Goal: Check status: Check status

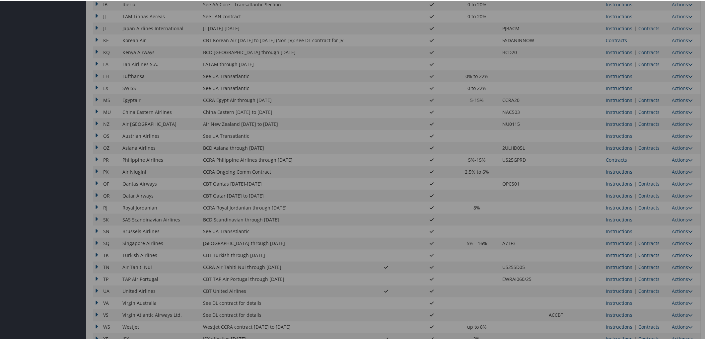
scroll to position [436, 0]
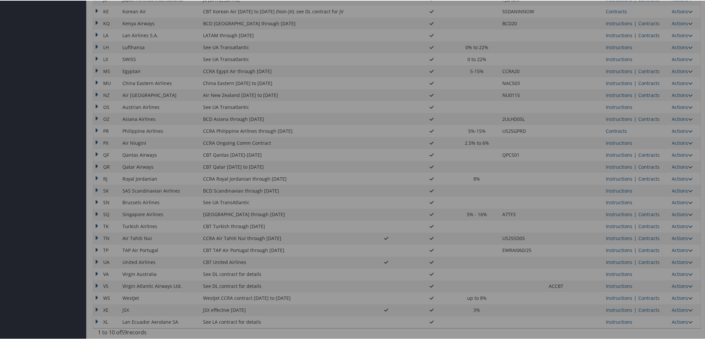
click at [646, 263] on div at bounding box center [353, 169] width 707 height 339
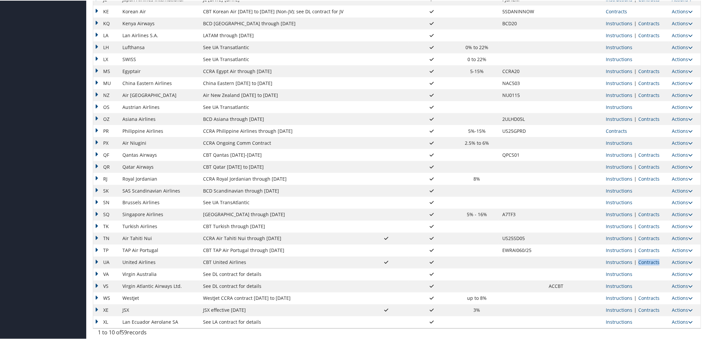
click at [646, 263] on link "Contracts" at bounding box center [648, 261] width 21 height 6
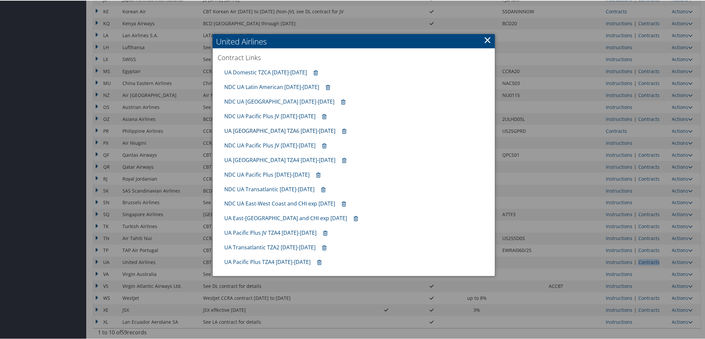
click at [256, 131] on link "UA Latin America TZA6 10.01.25-1.31.26" at bounding box center [279, 129] width 111 height 7
click at [256, 247] on link "UA Transatlantic TZA2 10.01.25-1.31.26" at bounding box center [269, 246] width 91 height 7
click at [255, 233] on link "UA Pacific Plus JV TZA4 10.01.25-1.31.26" at bounding box center [270, 231] width 92 height 7
click at [256, 262] on link "UA Pacific Plus TZA4 10.01.25-1.31.26" at bounding box center [267, 261] width 86 height 7
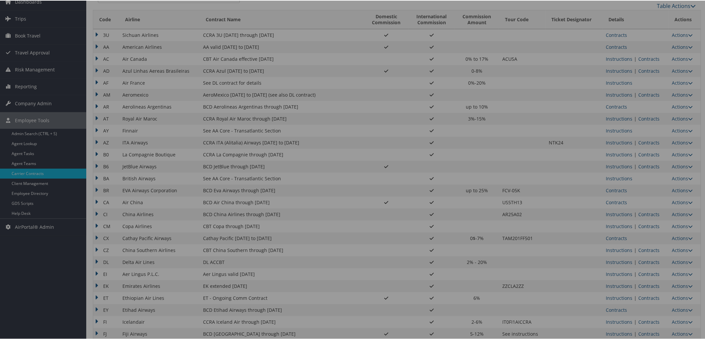
scroll to position [0, 0]
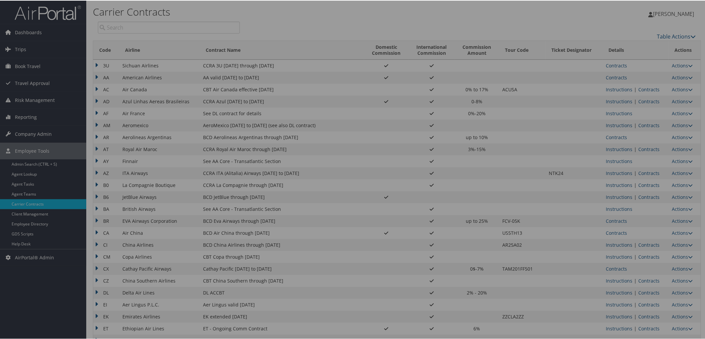
click at [621, 75] on div at bounding box center [353, 169] width 707 height 339
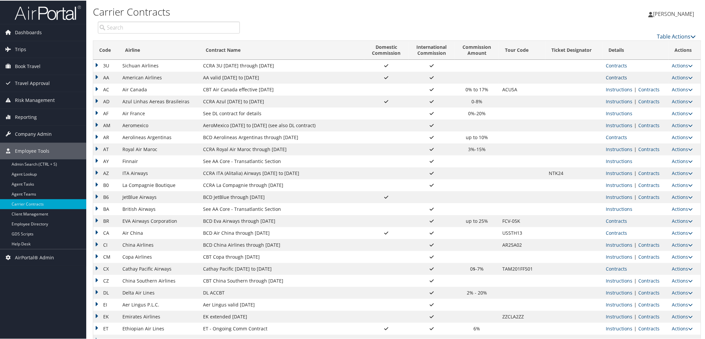
click at [619, 76] on link "Contracts" at bounding box center [616, 77] width 21 height 6
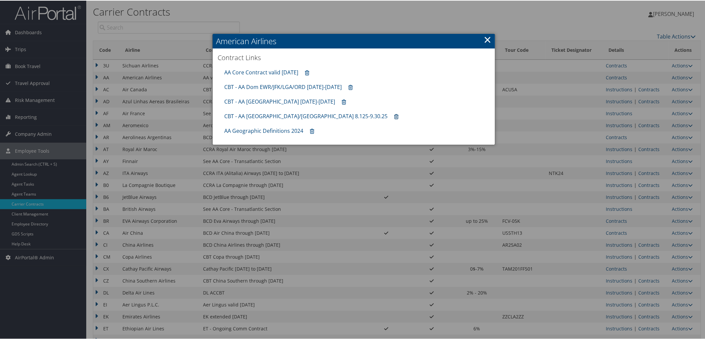
click at [394, 116] on icon at bounding box center [396, 116] width 4 height 0
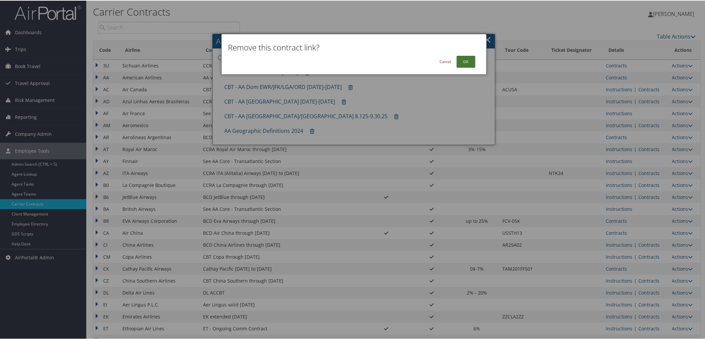
click at [473, 55] on button "OK" at bounding box center [465, 61] width 19 height 12
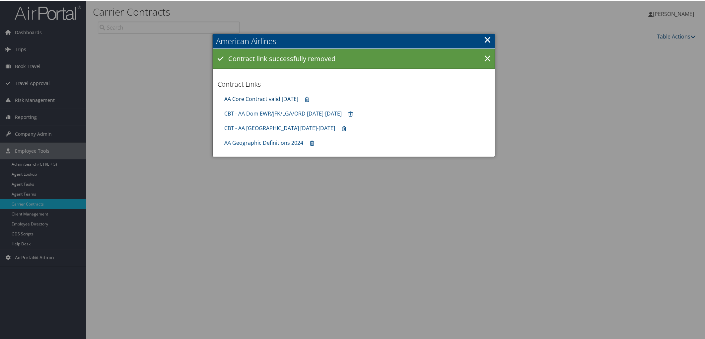
click at [261, 97] on link "AA Core Contract valid 30jun26" at bounding box center [261, 98] width 74 height 7
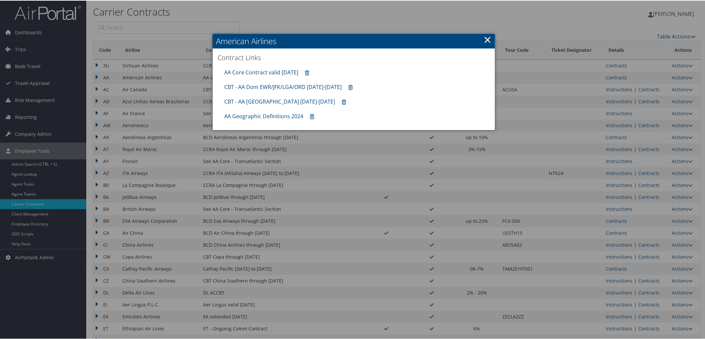
click at [651, 88] on div at bounding box center [353, 169] width 707 height 339
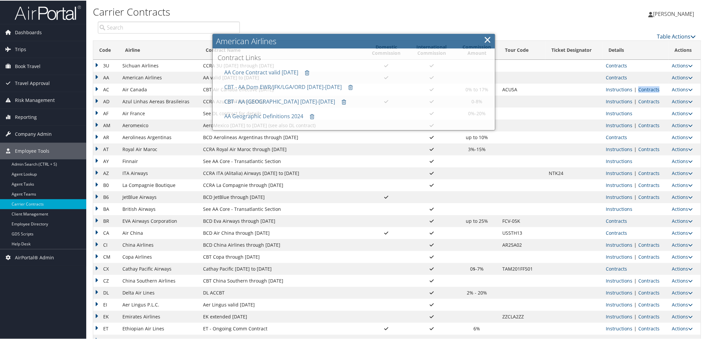
click at [651, 88] on link "Contracts" at bounding box center [648, 89] width 21 height 6
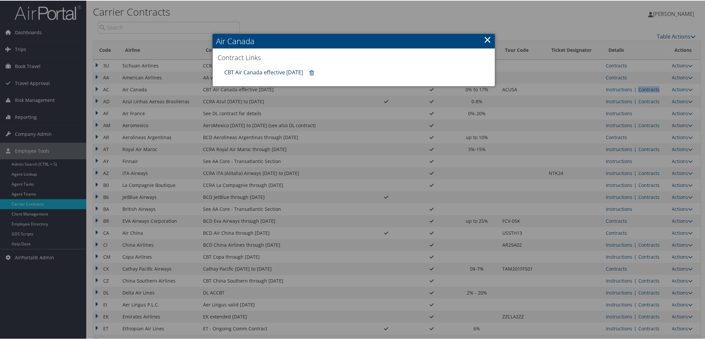
click at [287, 74] on link "CBT Air Canada effective 10.01.25" at bounding box center [263, 71] width 79 height 7
click at [615, 232] on div at bounding box center [353, 169] width 707 height 339
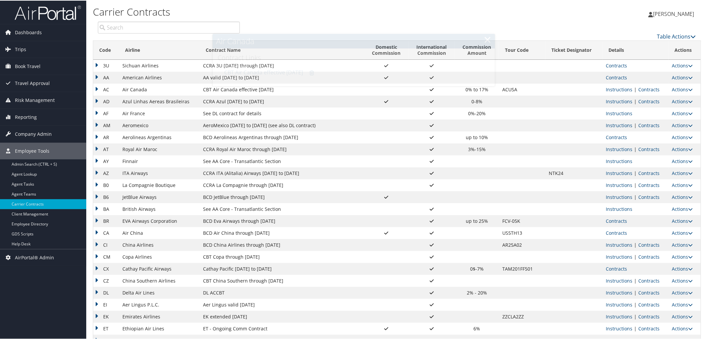
click at [615, 232] on link "Contracts" at bounding box center [616, 232] width 21 height 6
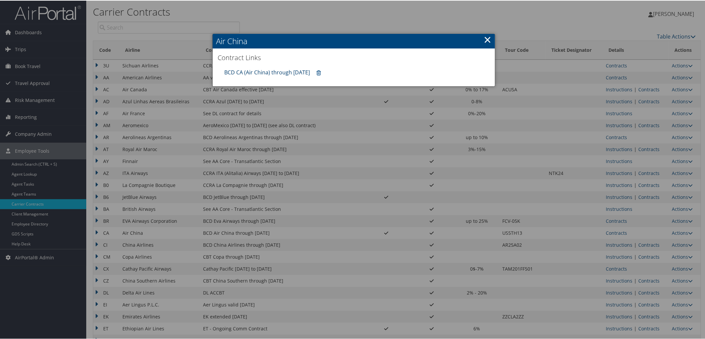
click at [247, 73] on link "BCD CA (Air China) through 12.31.25" at bounding box center [267, 71] width 86 height 7
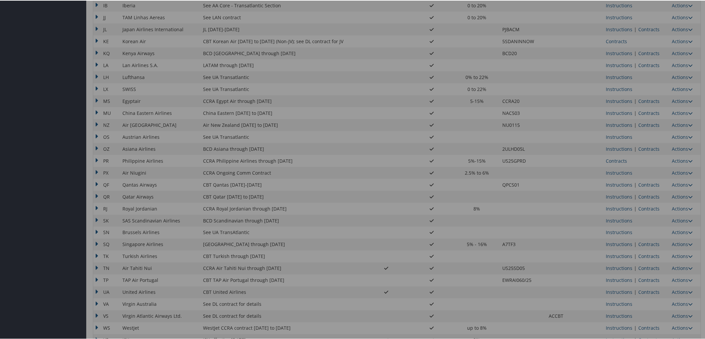
scroll to position [436, 0]
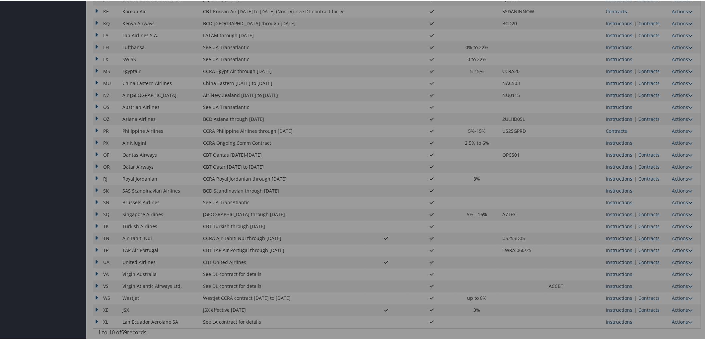
click at [642, 237] on div at bounding box center [353, 169] width 707 height 339
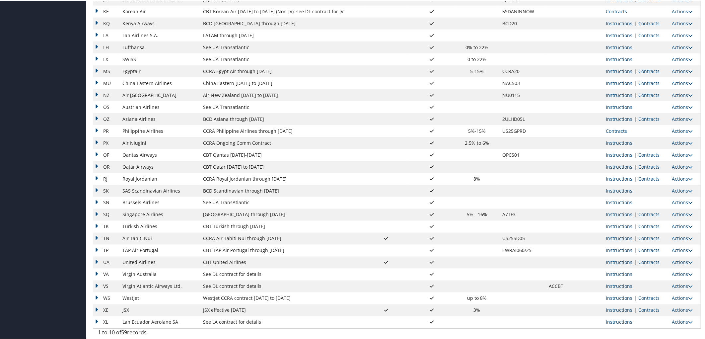
click at [642, 237] on link "Contracts" at bounding box center [648, 237] width 21 height 6
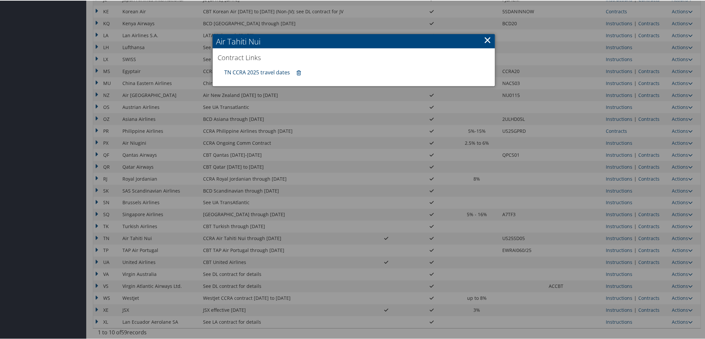
click at [249, 70] on link "TN CCRA 2025 travel dates" at bounding box center [257, 71] width 66 height 7
click at [642, 258] on div at bounding box center [353, 169] width 707 height 339
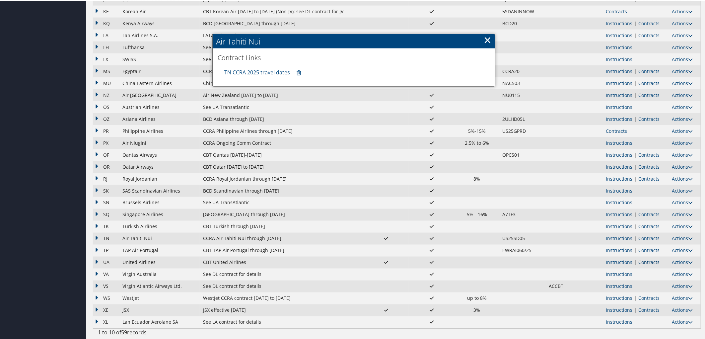
click at [645, 259] on link "Contracts" at bounding box center [648, 261] width 21 height 6
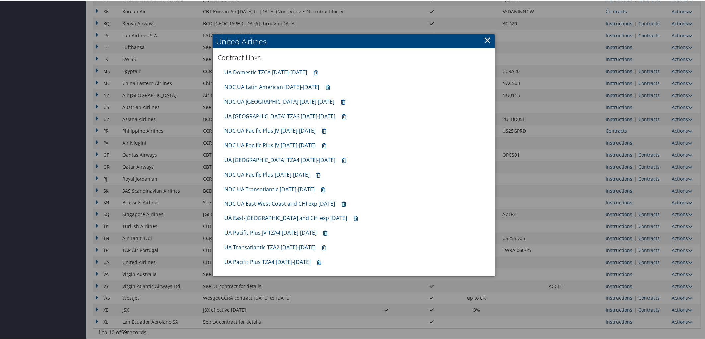
click at [253, 115] on link "UA Latin America TZA6 10.01.25-1.31.26" at bounding box center [279, 115] width 111 height 7
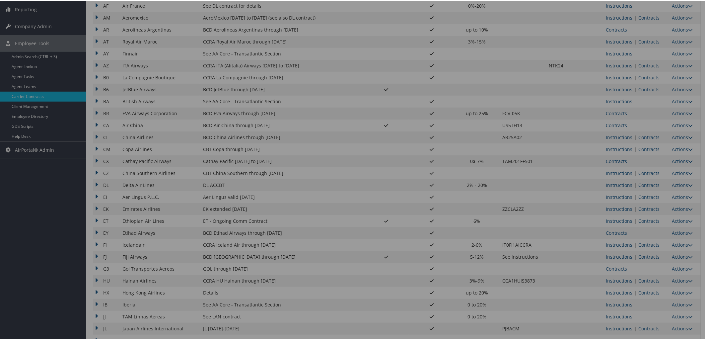
scroll to position [0, 0]
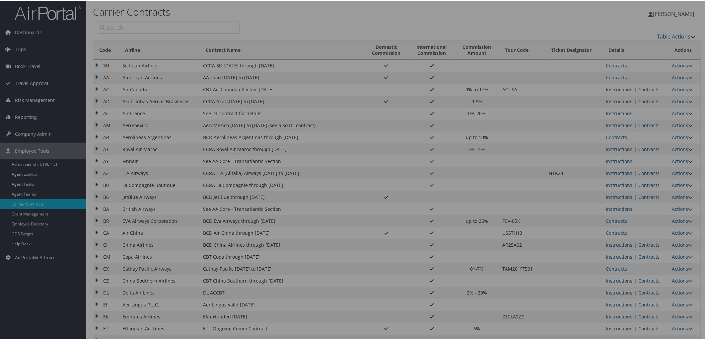
click at [33, 135] on div at bounding box center [353, 169] width 707 height 339
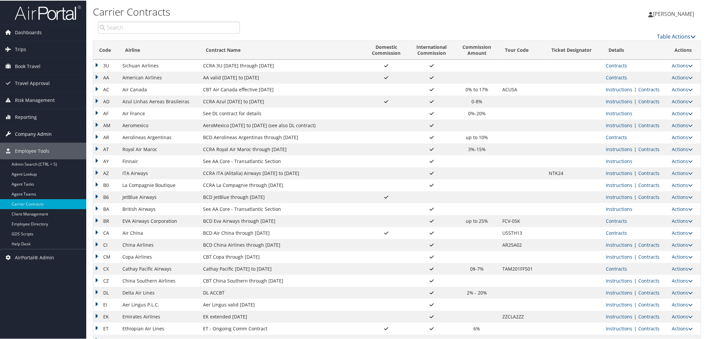
click at [33, 134] on span "Company Admin" at bounding box center [33, 133] width 37 height 17
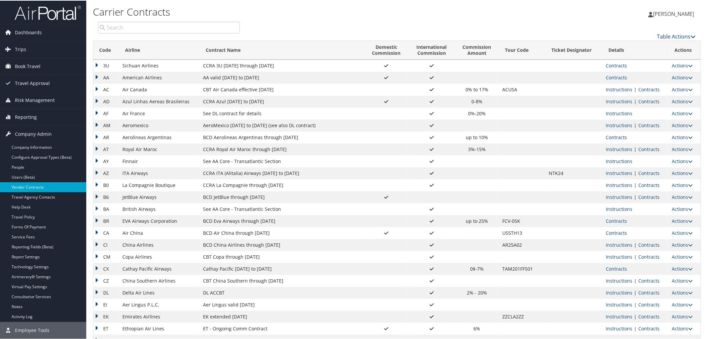
click at [34, 187] on link "Vendor Contracts" at bounding box center [43, 186] width 86 height 10
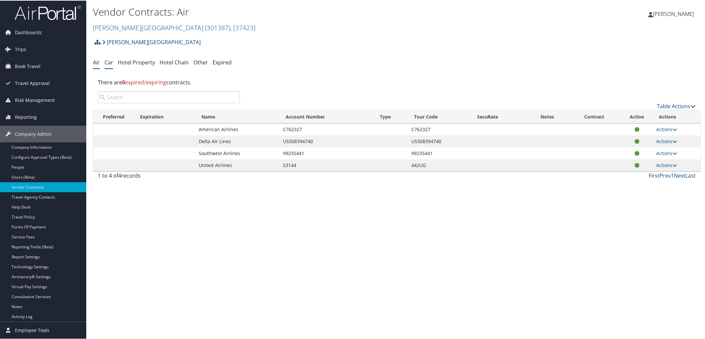
click at [110, 64] on link "Car" at bounding box center [108, 61] width 9 height 7
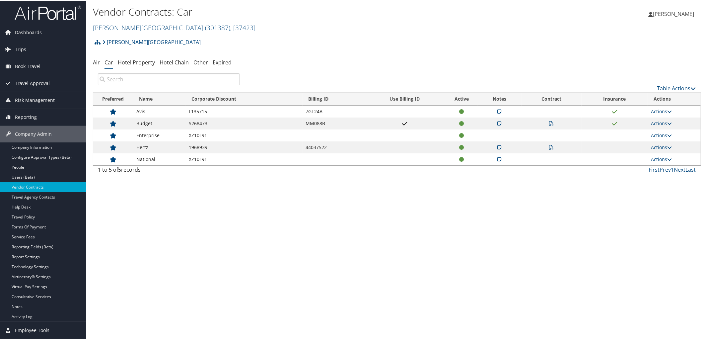
click at [498, 122] on icon at bounding box center [499, 122] width 4 height 5
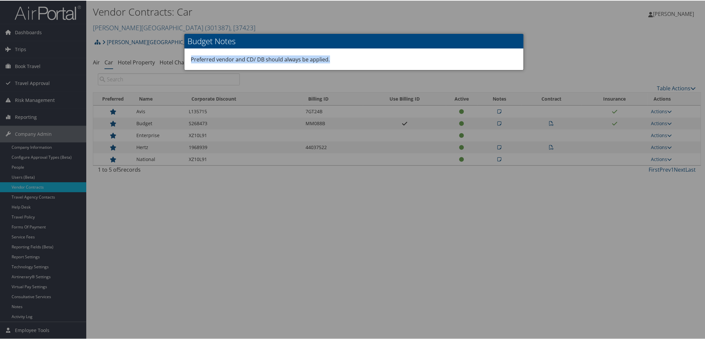
drag, startPoint x: 333, startPoint y: 60, endPoint x: 188, endPoint y: 64, distance: 145.3
click at [188, 64] on div "Preferred vendor and CD/ DB should always be applied." at bounding box center [353, 58] width 339 height 21
copy div "Preferred vendor and CD/ DB should always be applied."
click at [359, 60] on div "Preferred vendor and CD/ DB should always be applied." at bounding box center [353, 58] width 339 height 21
drag, startPoint x: 329, startPoint y: 58, endPoint x: 179, endPoint y: 68, distance: 150.3
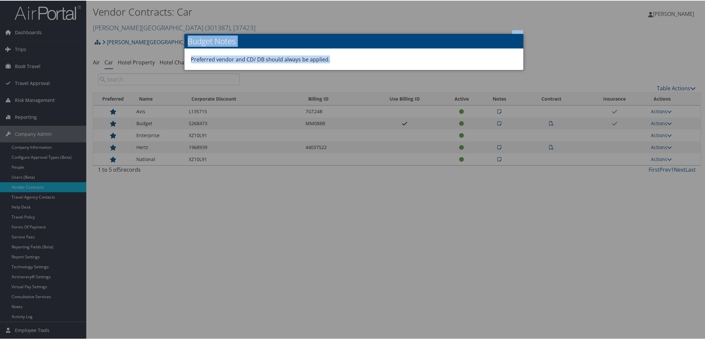
click at [180, 66] on body "Menu Dashboards ► AirPortal 360™ (Manager) AirPortal 360™ (Agent) My Travel Das…" at bounding box center [353, 169] width 707 height 339
click at [341, 62] on div "Preferred vendor and CD/ DB should always be applied." at bounding box center [353, 58] width 339 height 21
drag, startPoint x: 340, startPoint y: 58, endPoint x: 188, endPoint y: 57, distance: 152.6
click at [188, 57] on div "Preferred vendor and CD/ DB should always be applied." at bounding box center [353, 58] width 339 height 21
copy div "Preferred vendor and CD/ DB should always be applied."
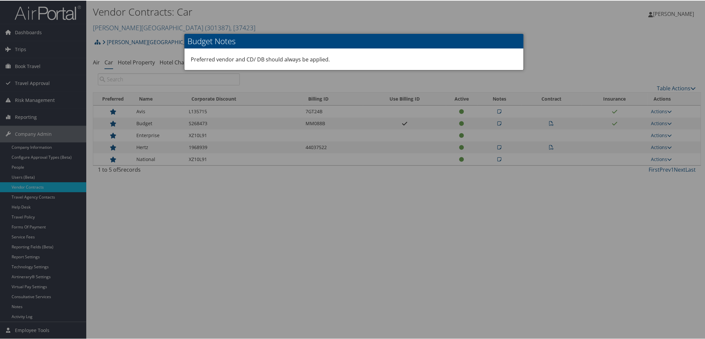
click at [665, 221] on div at bounding box center [353, 169] width 707 height 339
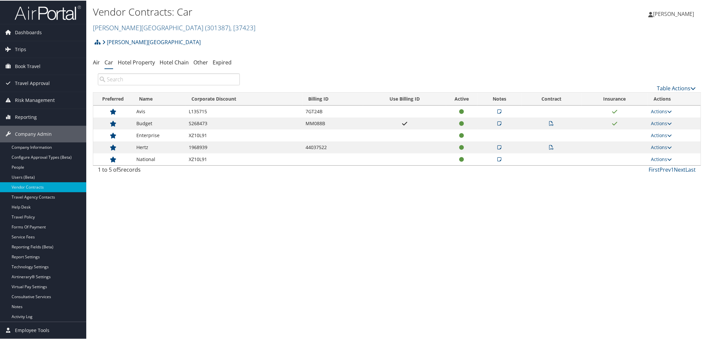
click at [549, 124] on icon at bounding box center [551, 122] width 5 height 5
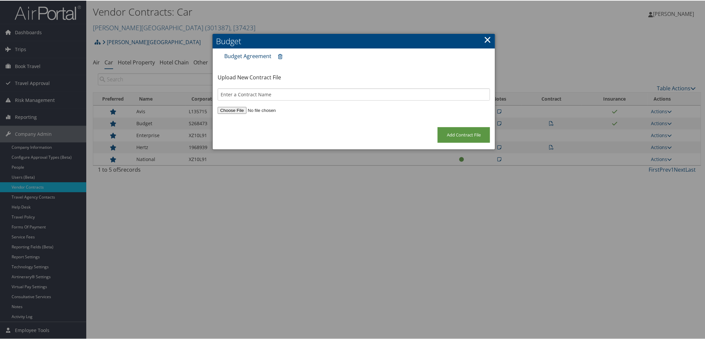
click at [237, 56] on link "Budget Agreement" at bounding box center [247, 55] width 47 height 7
click at [487, 39] on link "×" at bounding box center [488, 38] width 8 height 13
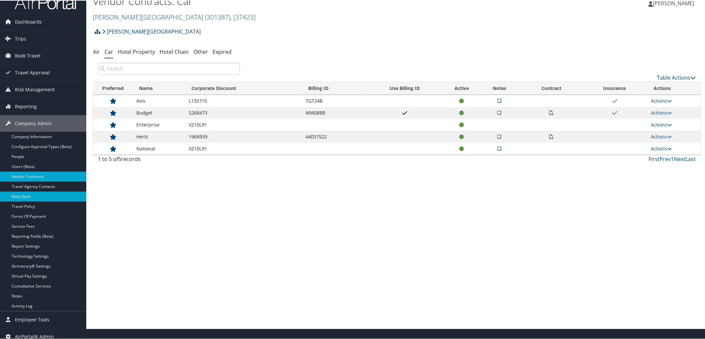
scroll to position [17, 0]
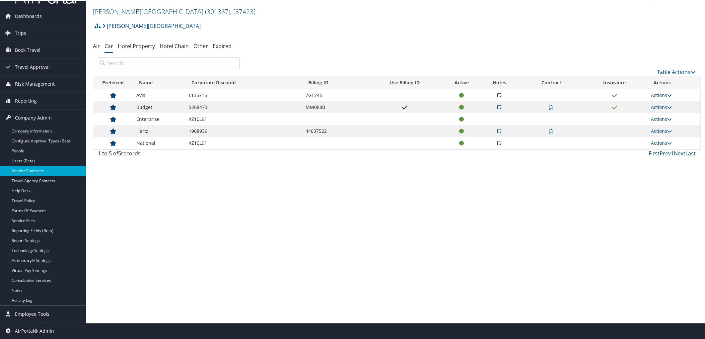
click at [48, 110] on span "Company Admin" at bounding box center [33, 117] width 37 height 17
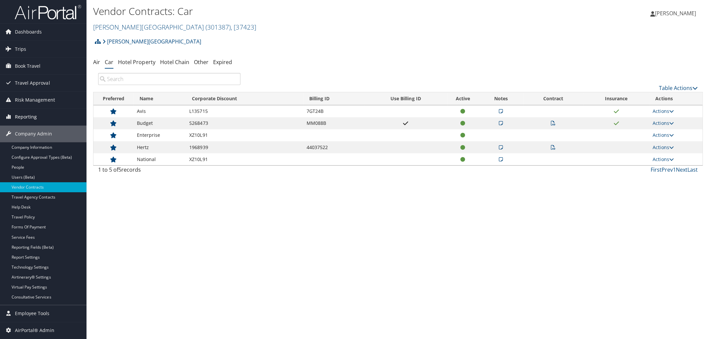
scroll to position [0, 0]
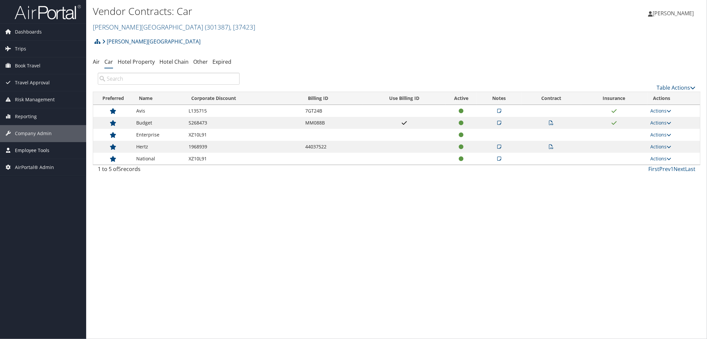
click at [47, 151] on span "Employee Tools" at bounding box center [32, 150] width 34 height 17
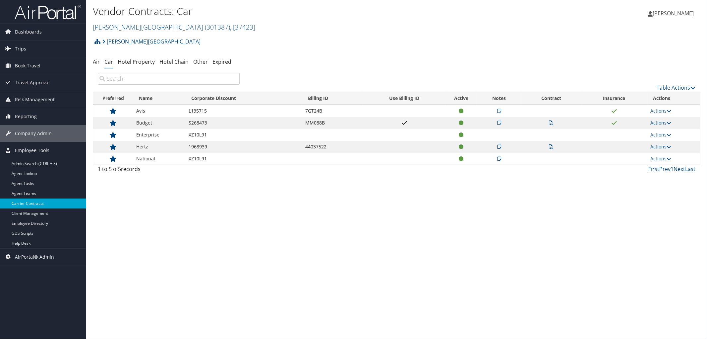
click at [40, 203] on link "Carrier Contracts" at bounding box center [43, 203] width 86 height 10
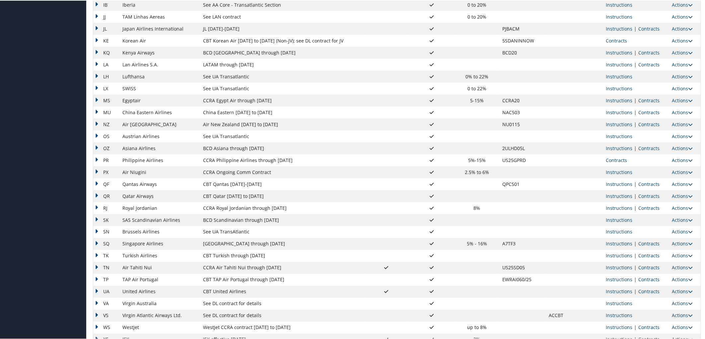
scroll to position [436, 0]
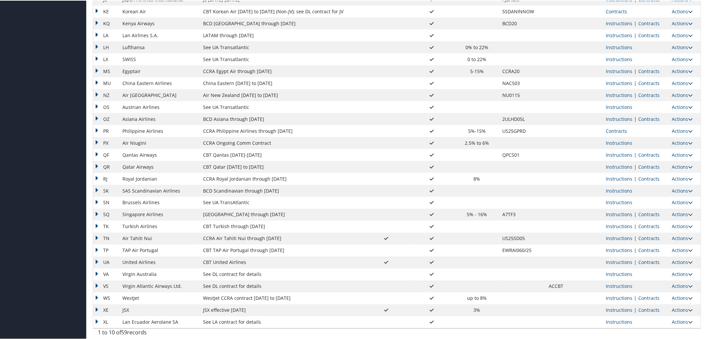
click at [654, 264] on link "Contracts" at bounding box center [648, 261] width 21 height 6
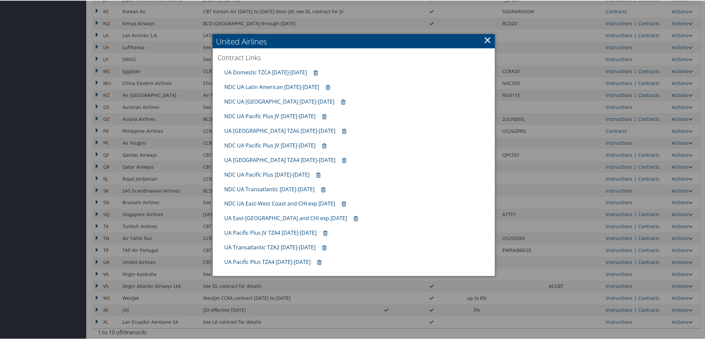
click at [267, 247] on link "UA Transatlantic TZA2 10.01.25-1.31.26" at bounding box center [269, 246] width 91 height 7
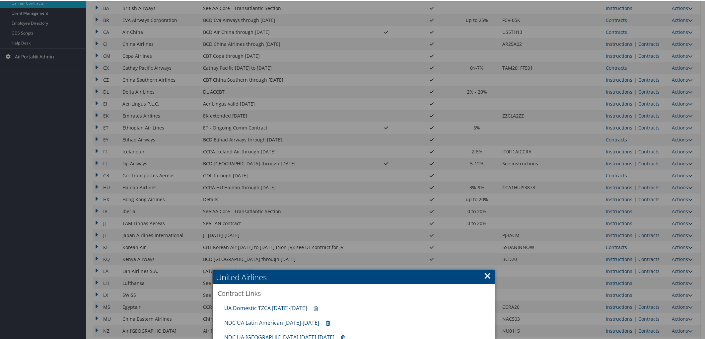
scroll to position [178, 0]
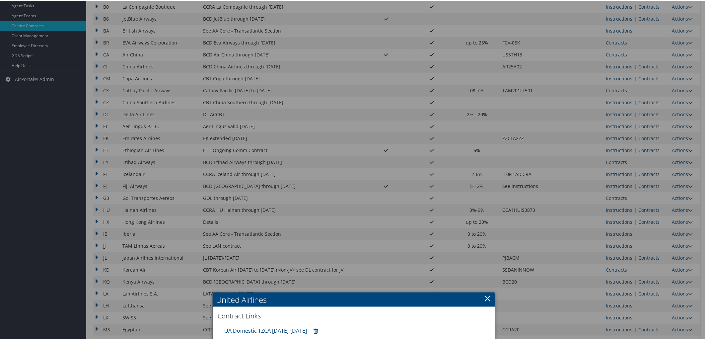
click at [658, 113] on div at bounding box center [353, 169] width 707 height 339
click at [645, 114] on link "Contracts" at bounding box center [648, 113] width 21 height 6
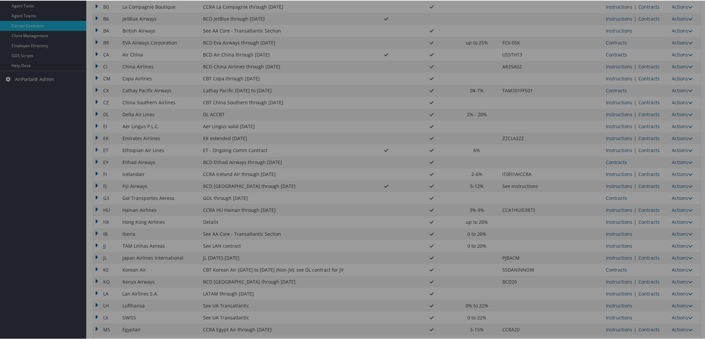
click at [645, 112] on div at bounding box center [353, 169] width 707 height 339
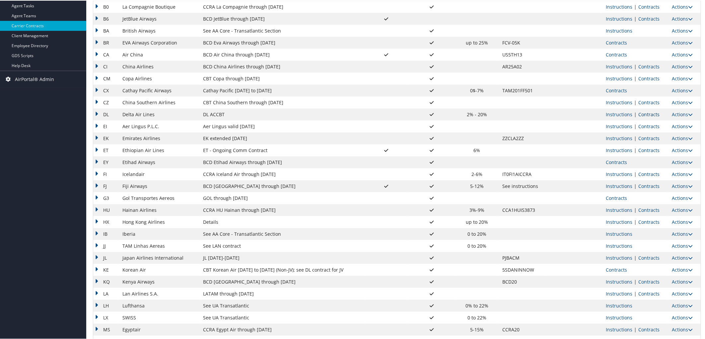
click at [645, 113] on link "Contracts" at bounding box center [648, 113] width 21 height 6
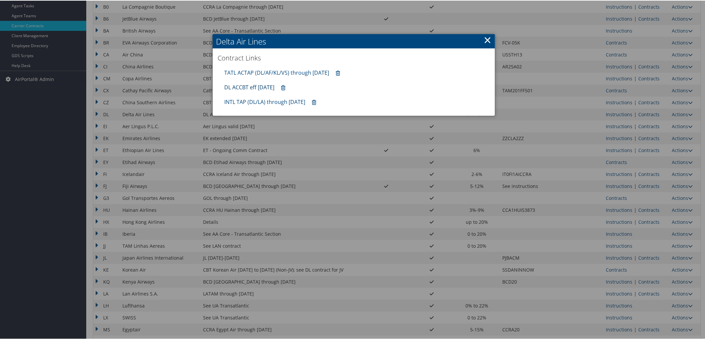
click at [249, 85] on link "DL ACCBT eff Aug 2025" at bounding box center [249, 86] width 50 height 7
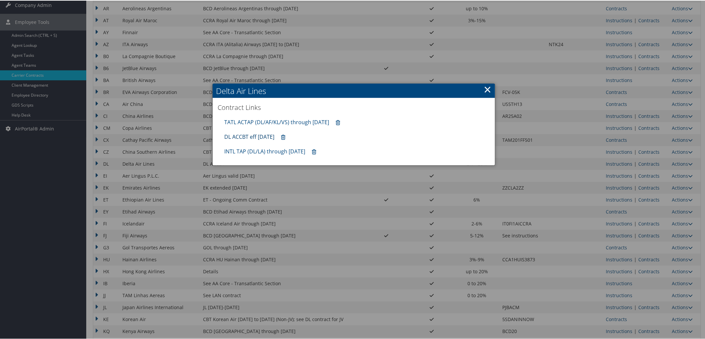
scroll to position [0, 0]
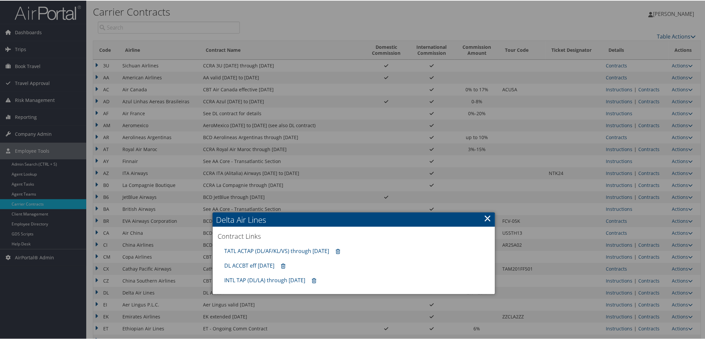
click at [45, 49] on div at bounding box center [353, 169] width 707 height 339
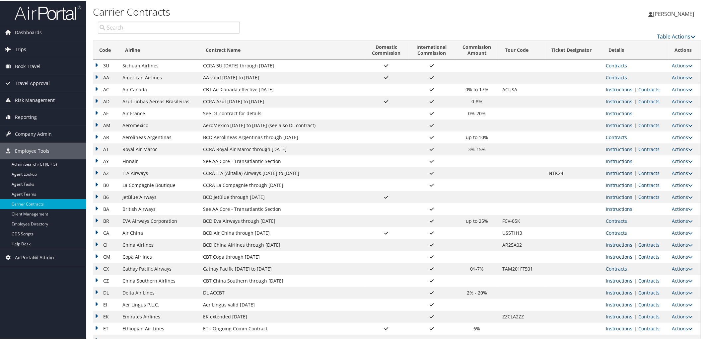
click at [31, 48] on link "Trips" at bounding box center [43, 48] width 86 height 17
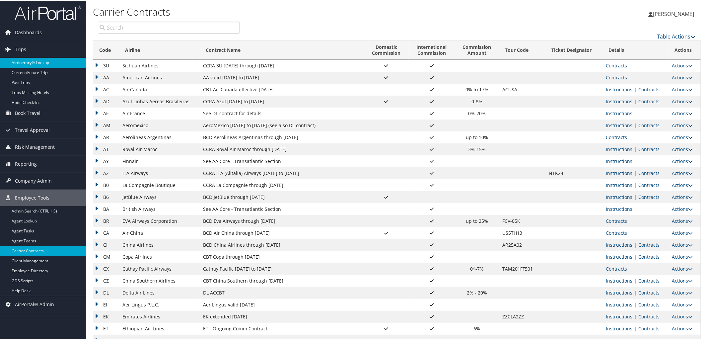
click at [30, 59] on link "Airtinerary® Lookup" at bounding box center [43, 62] width 86 height 10
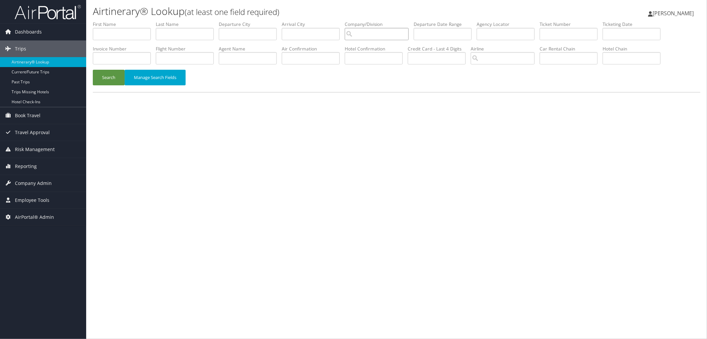
click at [388, 34] on input "search" at bounding box center [377, 34] width 64 height 12
click at [382, 50] on div "Account" at bounding box center [398, 53] width 75 height 7
type input "[PERSON_NAME][GEOGRAPHIC_DATA]"
click at [591, 58] on input "text" at bounding box center [569, 58] width 58 height 12
type input "zd"
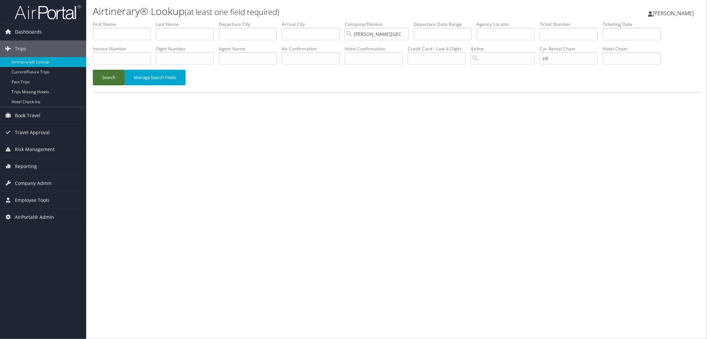
click at [106, 80] on button "Search" at bounding box center [109, 78] width 32 height 16
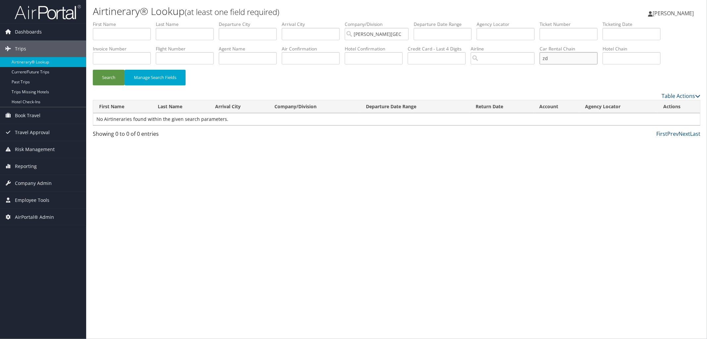
drag, startPoint x: 583, startPoint y: 57, endPoint x: 567, endPoint y: 57, distance: 15.6
click at [567, 57] on input "zd" at bounding box center [569, 58] width 58 height 12
click at [98, 76] on button "Search" at bounding box center [109, 78] width 32 height 16
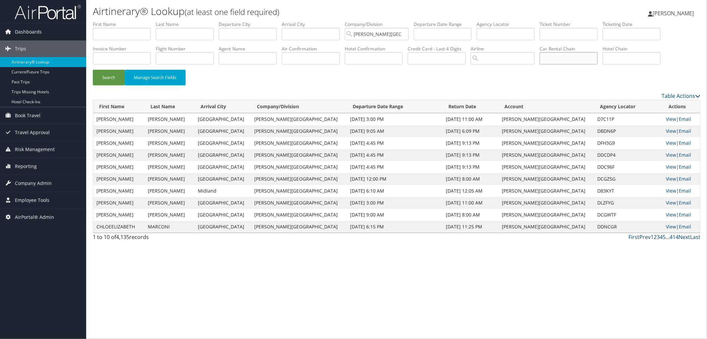
click at [593, 55] on input "text" at bounding box center [569, 58] width 58 height 12
type input "budget"
click at [93, 70] on button "Search" at bounding box center [109, 78] width 32 height 16
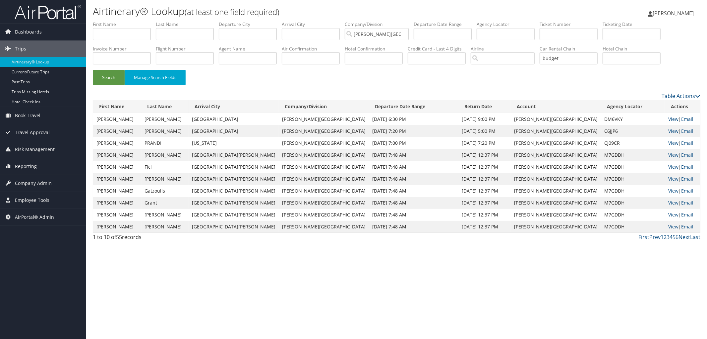
click at [601, 144] on td "CJ09CR" at bounding box center [633, 143] width 64 height 12
copy td "CJ09CR"
